Goal: Task Accomplishment & Management: Use online tool/utility

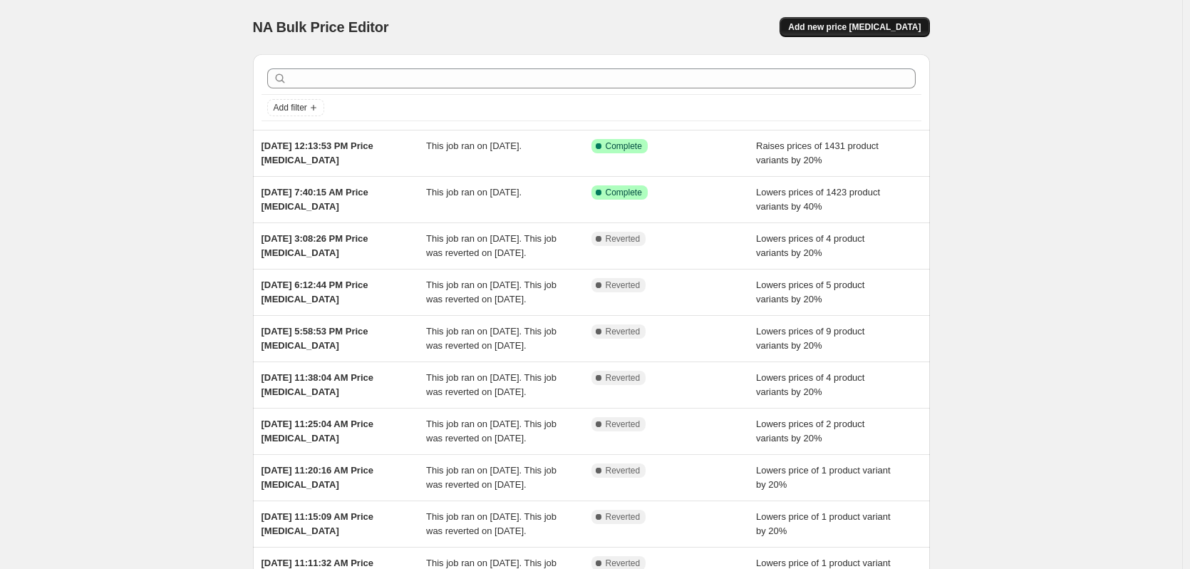
click at [898, 26] on span "Add new price [MEDICAL_DATA]" at bounding box center [854, 26] width 133 height 11
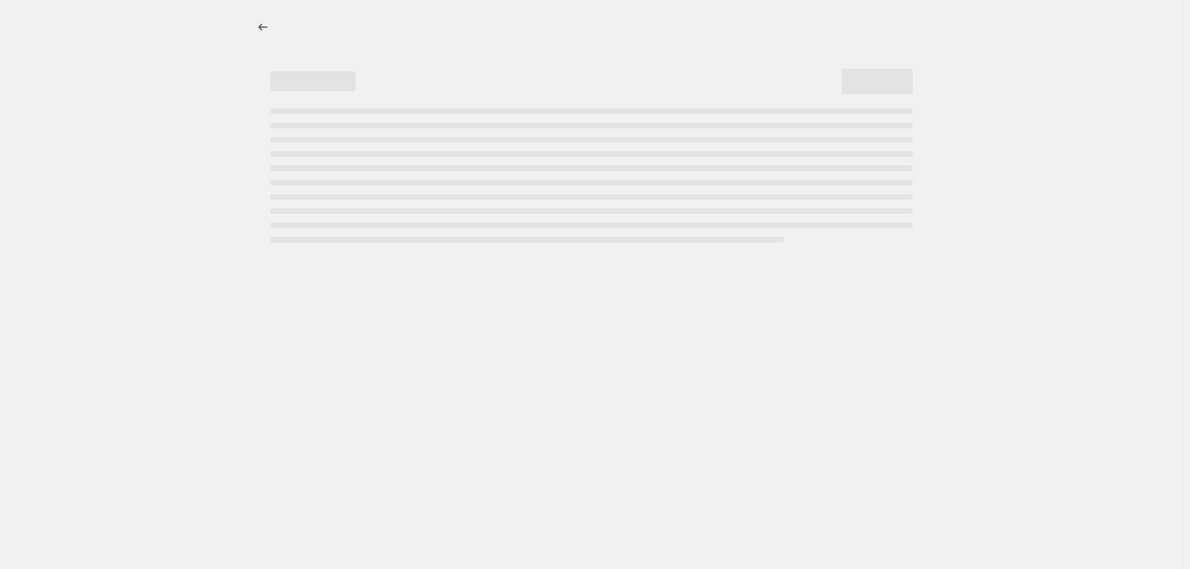
select select "percentage"
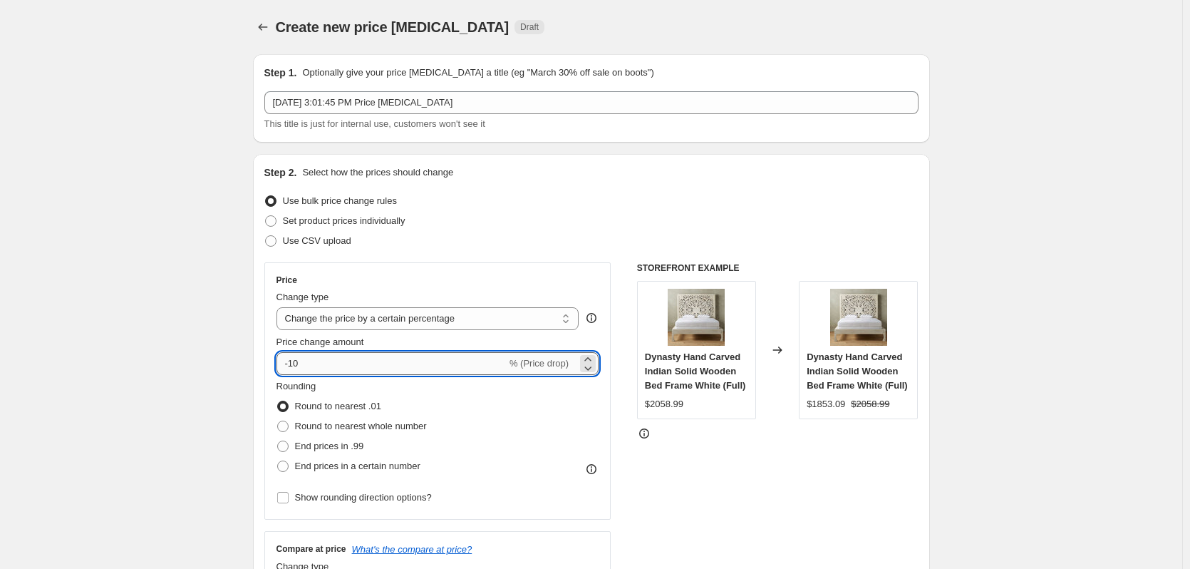
click at [430, 369] on input "-10" at bounding box center [391, 363] width 230 height 23
type input "-1"
type input "7"
click at [287, 445] on span at bounding box center [282, 445] width 11 height 11
click at [278, 441] on input "End prices in .99" at bounding box center [277, 440] width 1 height 1
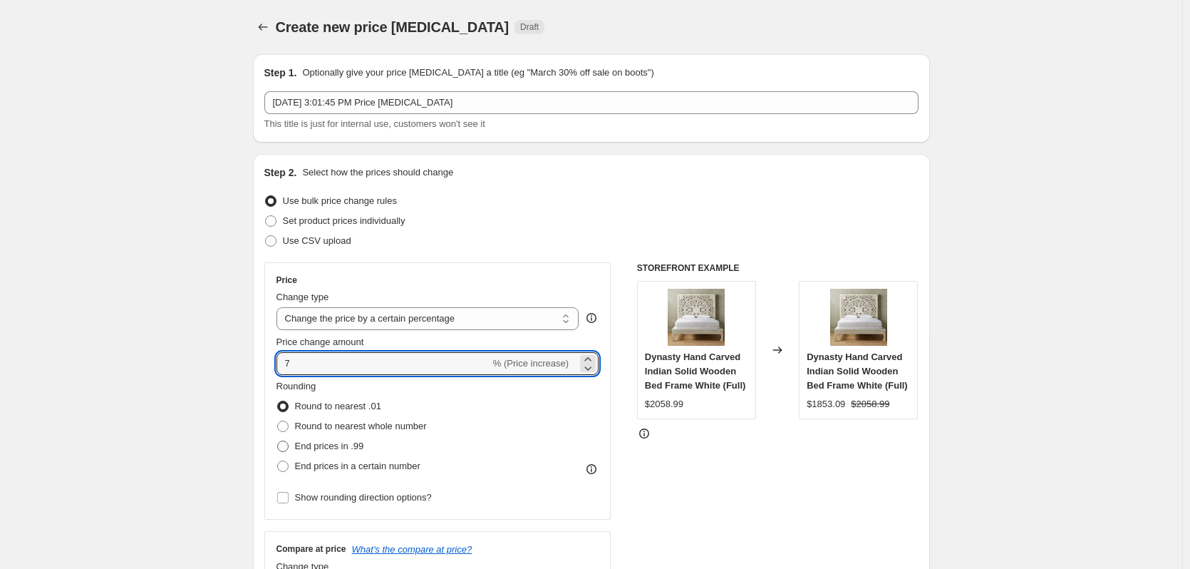
radio input "true"
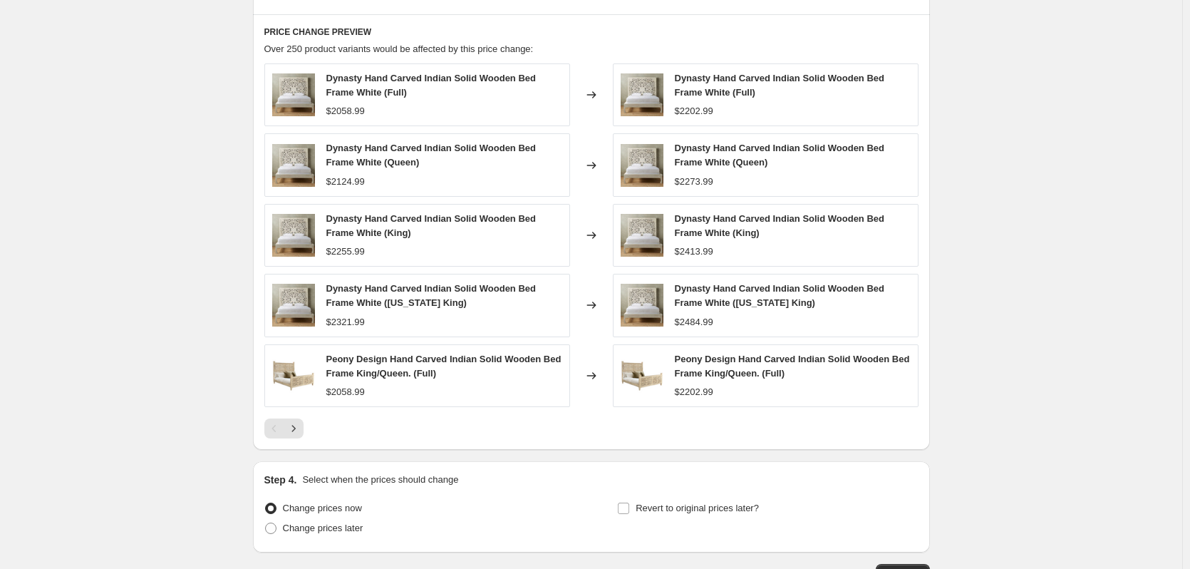
scroll to position [807, 0]
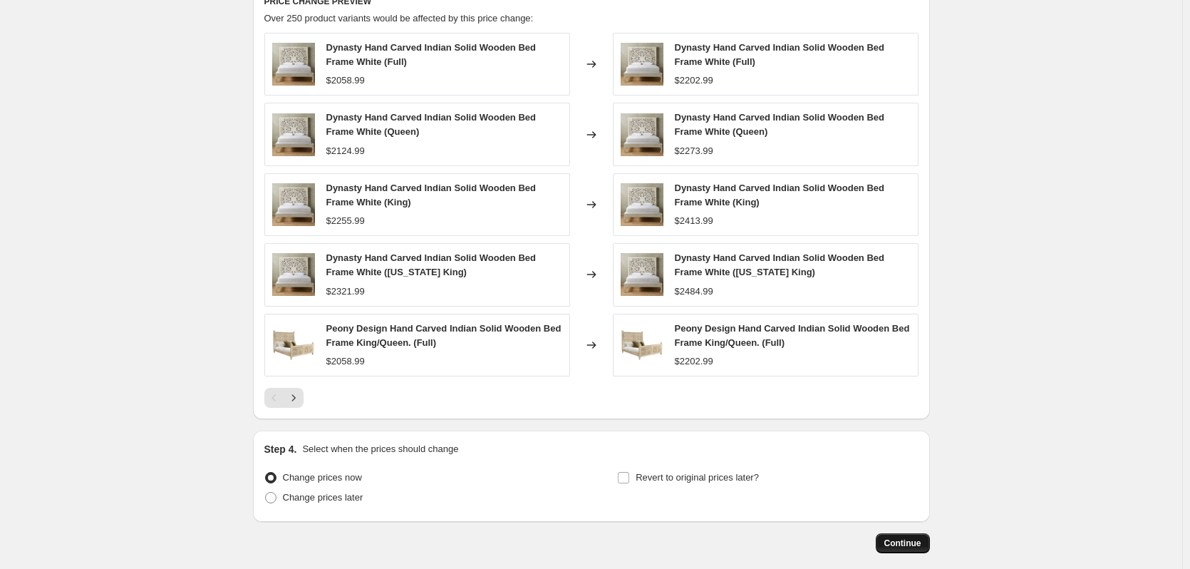
click at [921, 546] on span "Continue" at bounding box center [902, 542] width 37 height 11
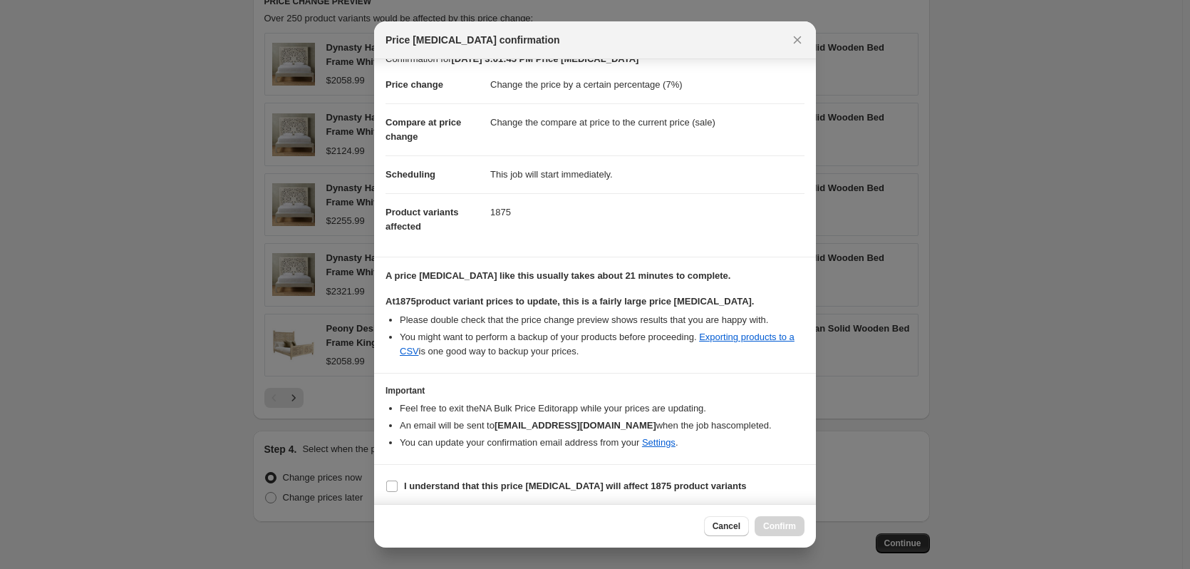
scroll to position [22, 0]
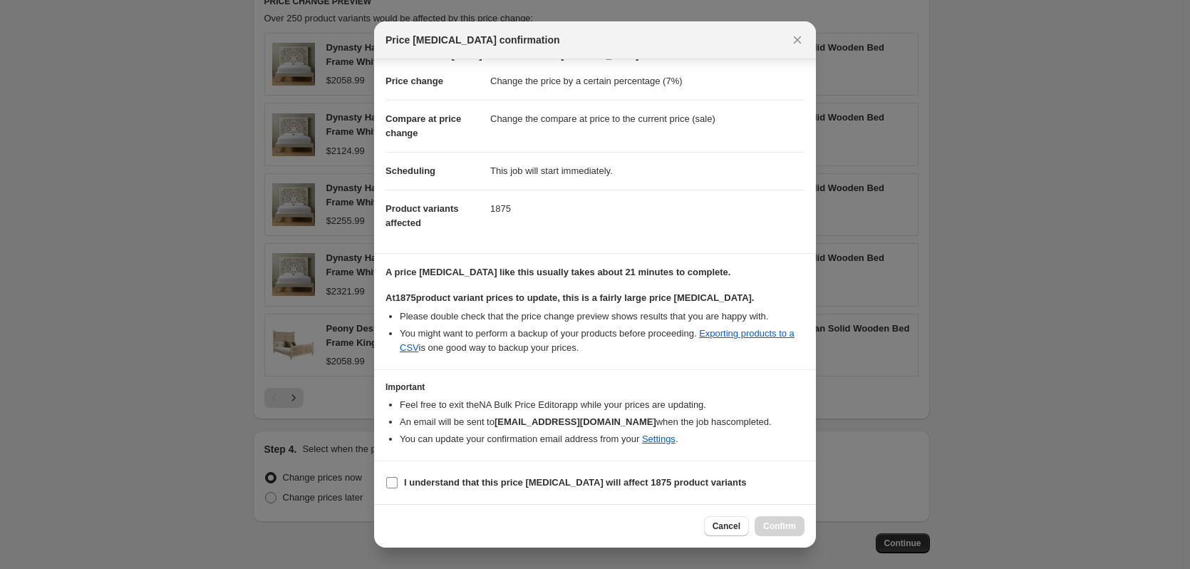
click at [391, 485] on input "I understand that this price change job will affect 1875 product variants" at bounding box center [391, 482] width 11 height 11
checkbox input "true"
click at [787, 524] on span "Confirm" at bounding box center [779, 525] width 33 height 11
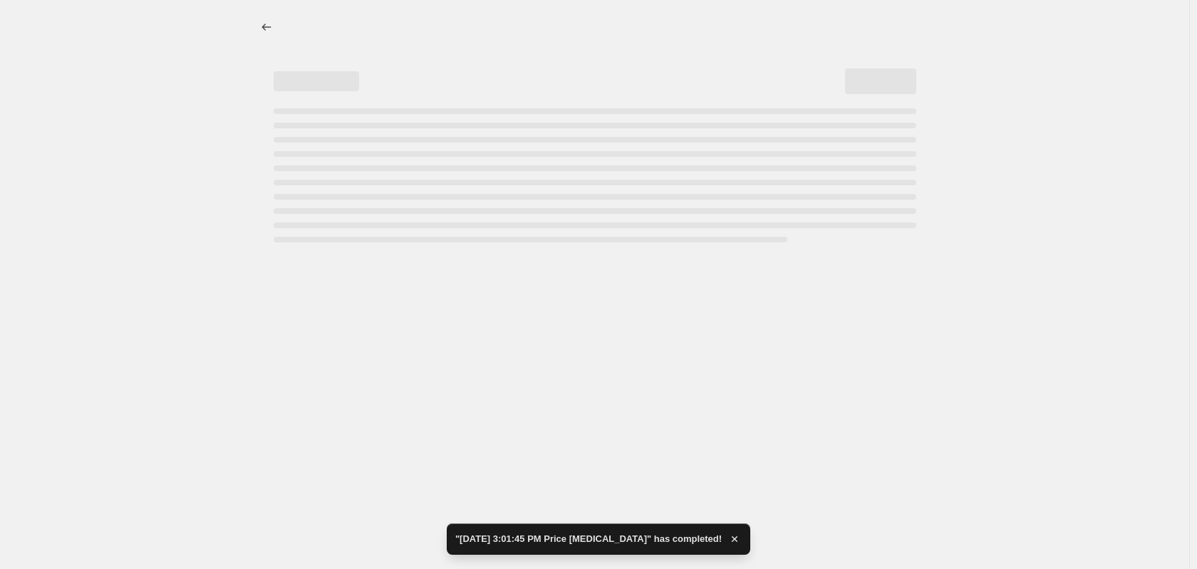
select select "percentage"
